Goal: Check status: Check status

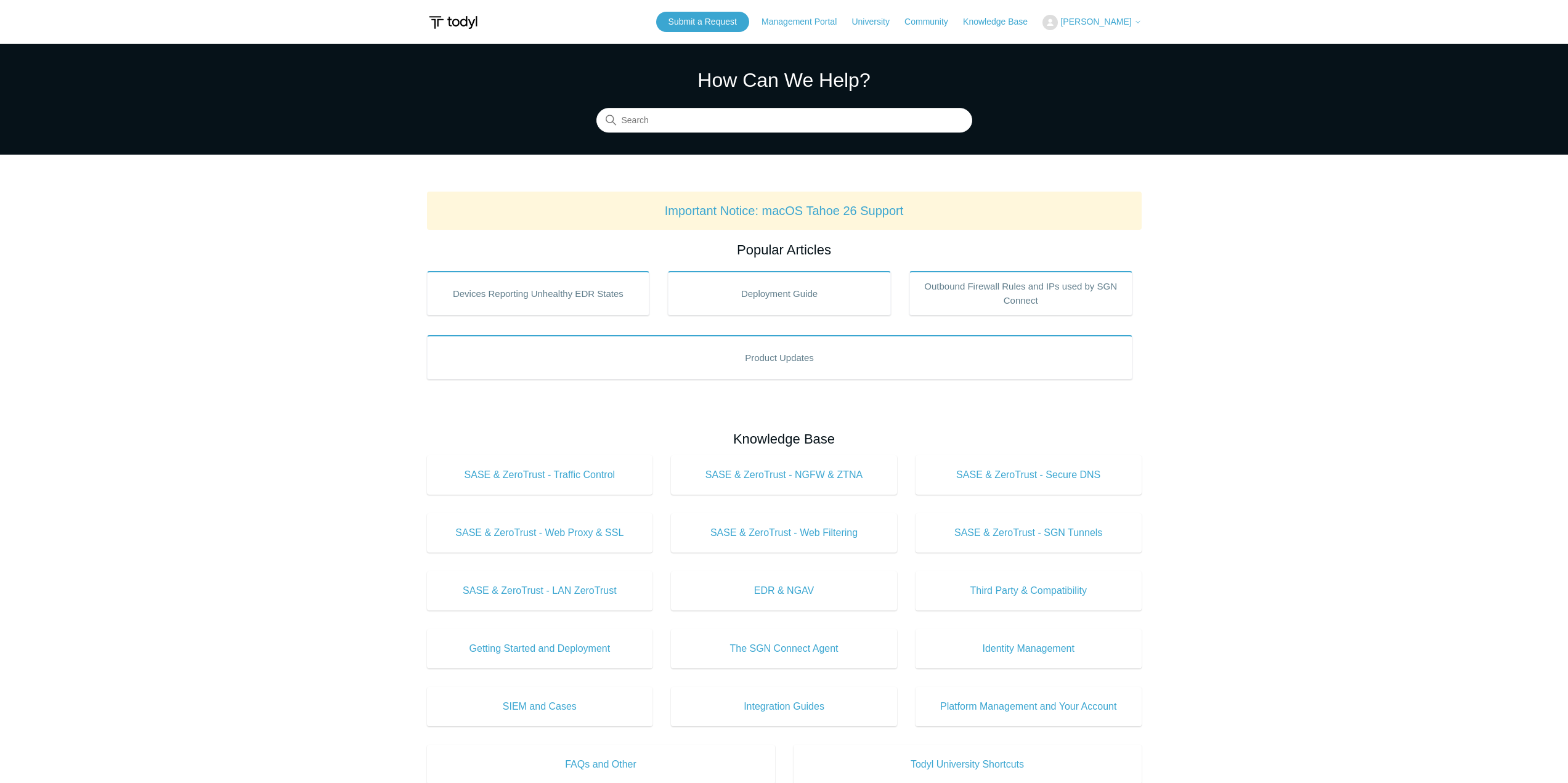
click at [1107, 21] on span "[PERSON_NAME]" at bounding box center [1096, 21] width 71 height 10
click at [1118, 50] on link "My Support Requests" at bounding box center [1103, 48] width 120 height 21
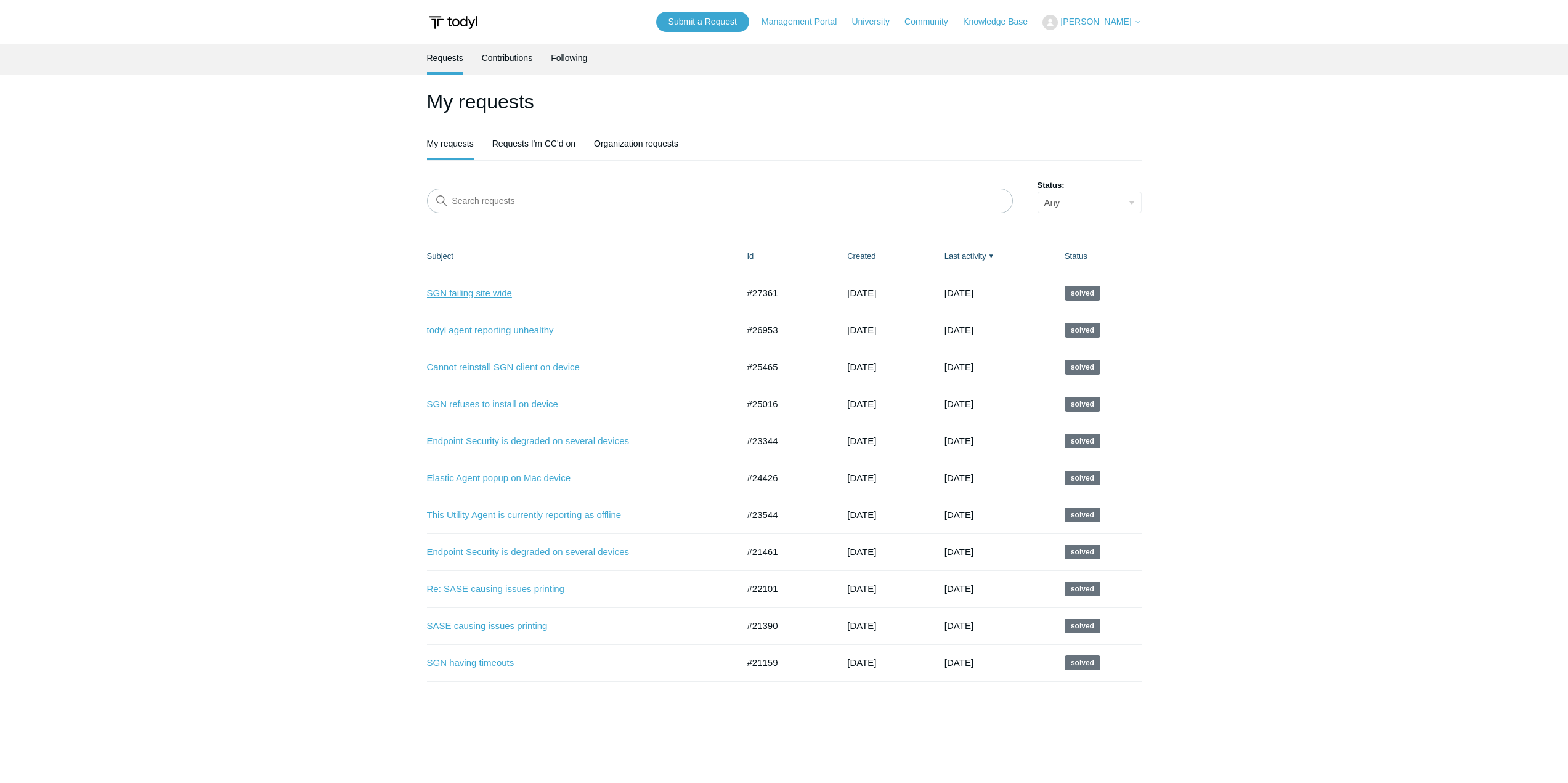
click at [496, 297] on link "SGN failing site wide" at bounding box center [573, 293] width 293 height 14
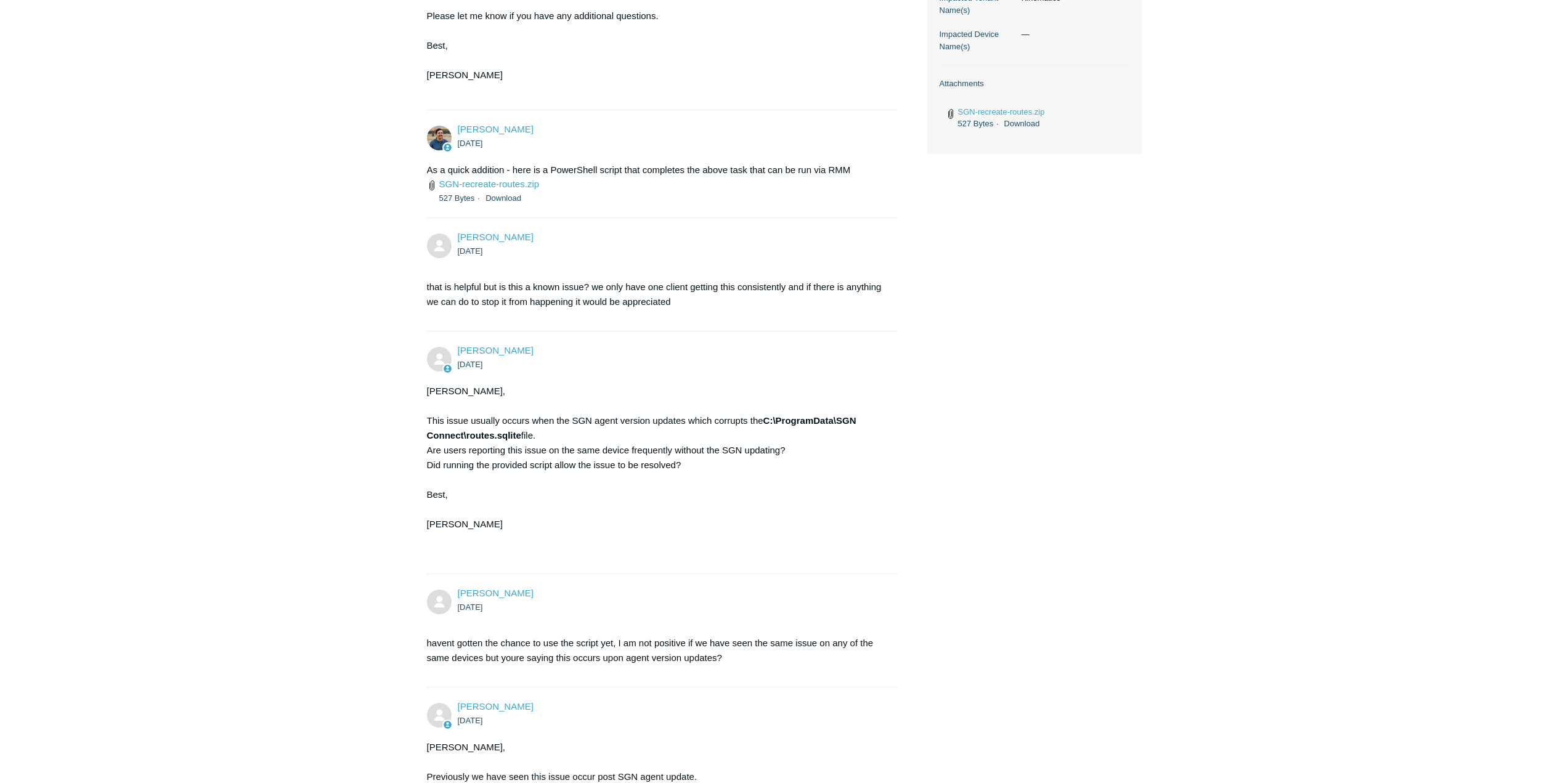
scroll to position [725, 0]
